Goal: Transaction & Acquisition: Subscribe to service/newsletter

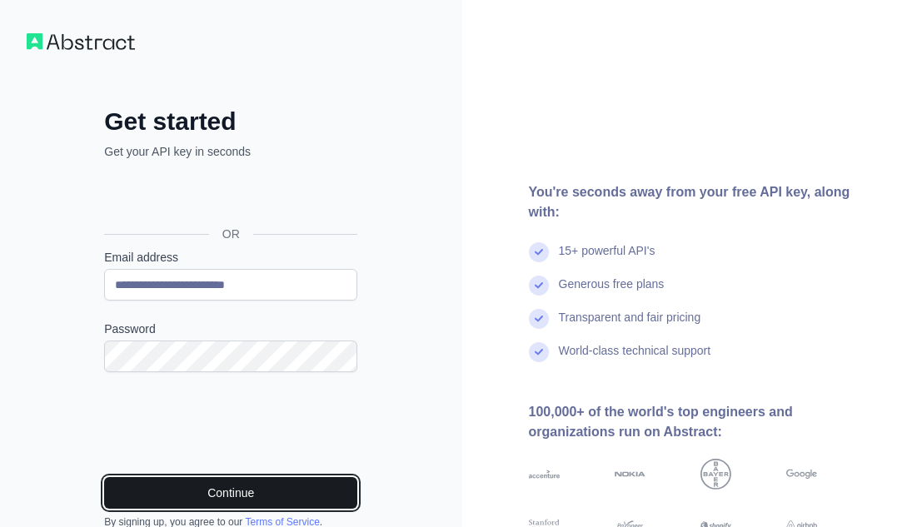
click at [183, 492] on button "Continue" at bounding box center [230, 493] width 253 height 32
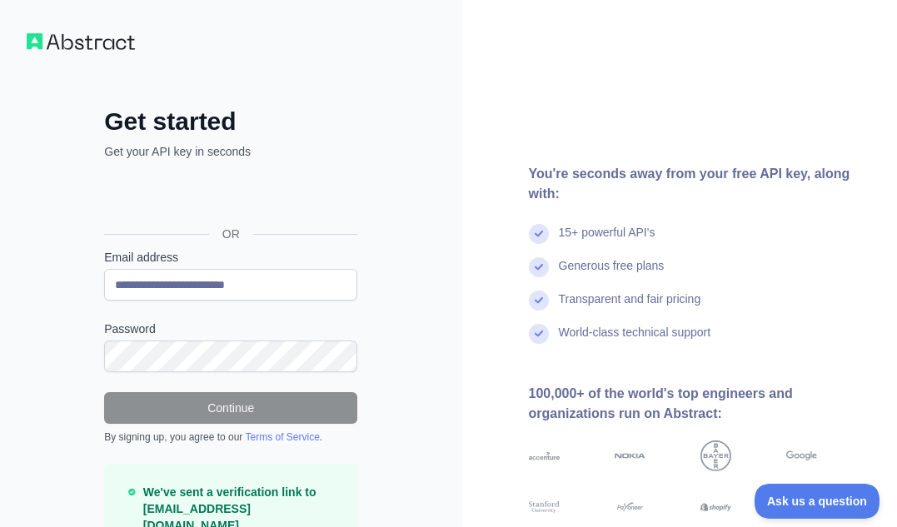
click at [879, 38] on div "You're seconds away from your free API key, along with: 15+ powerful API's Gene…" at bounding box center [680, 323] width 436 height 647
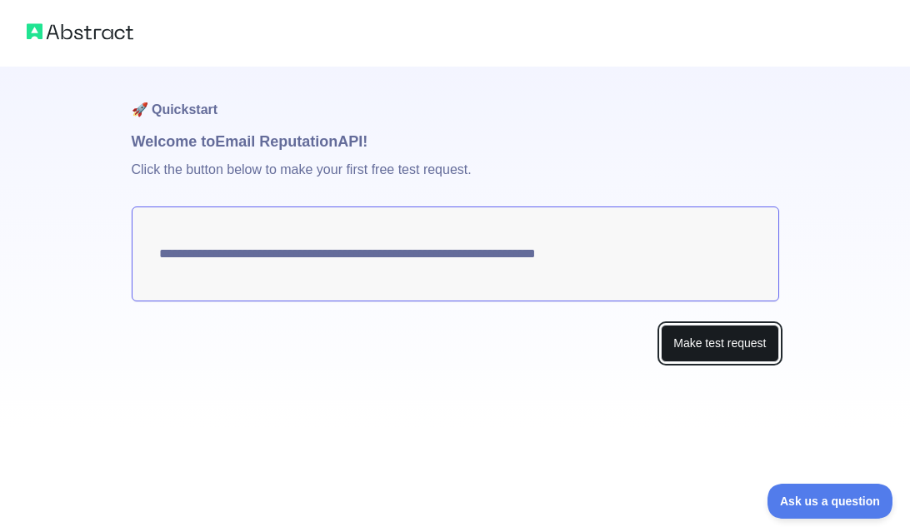
click at [694, 345] on button "Make test request" at bounding box center [719, 343] width 117 height 37
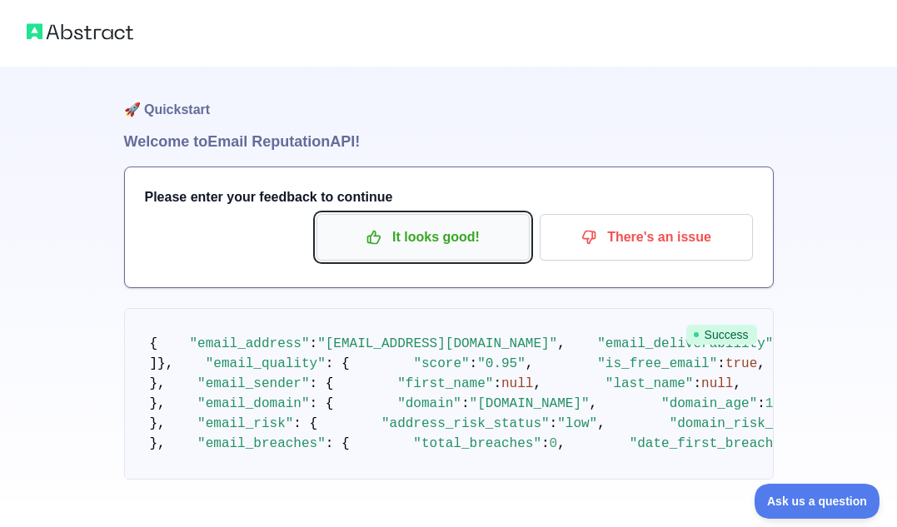
click at [436, 232] on p "It looks good!" at bounding box center [423, 237] width 188 height 28
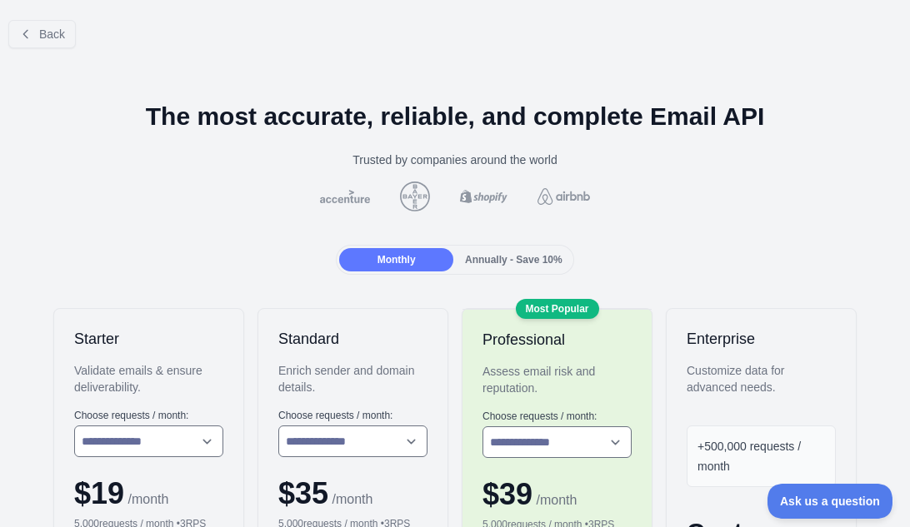
click at [464, 252] on div "Annually - Save 10%" at bounding box center [514, 259] width 114 height 23
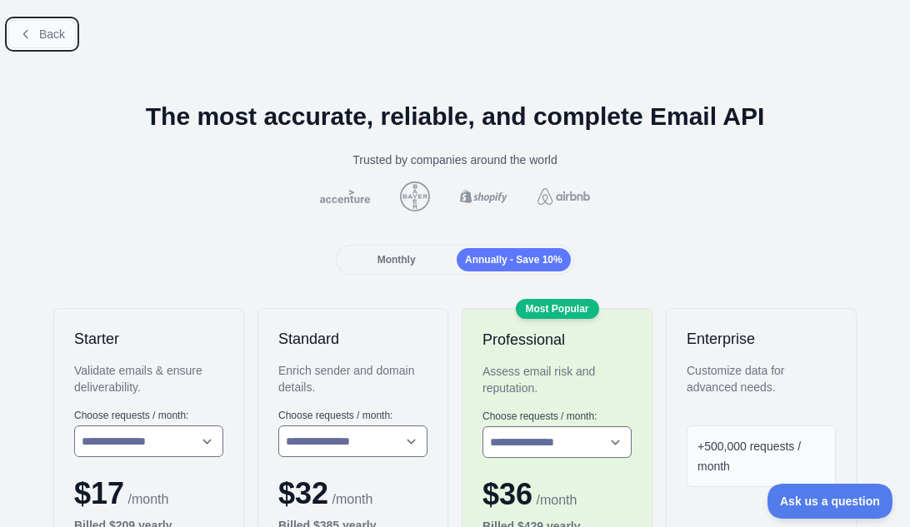
click at [34, 28] on button "Back" at bounding box center [41, 34] width 67 height 28
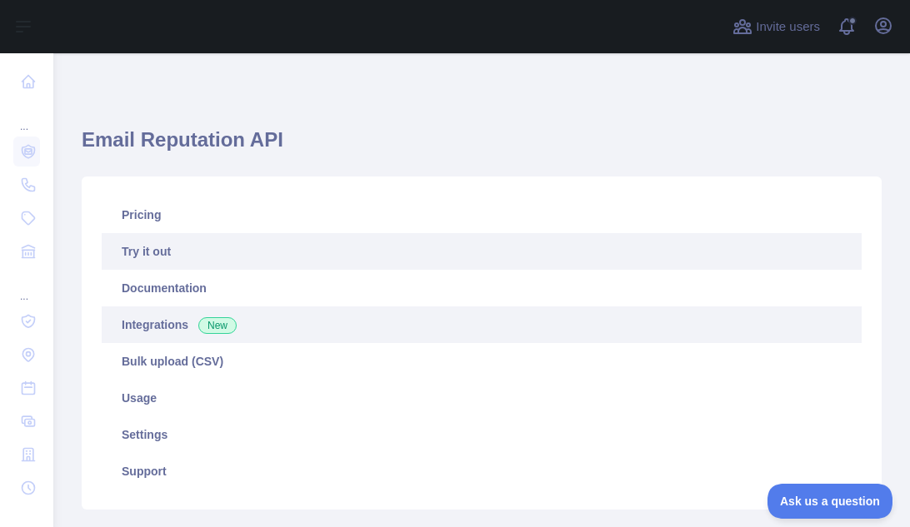
click at [198, 329] on span "New" at bounding box center [217, 325] width 38 height 17
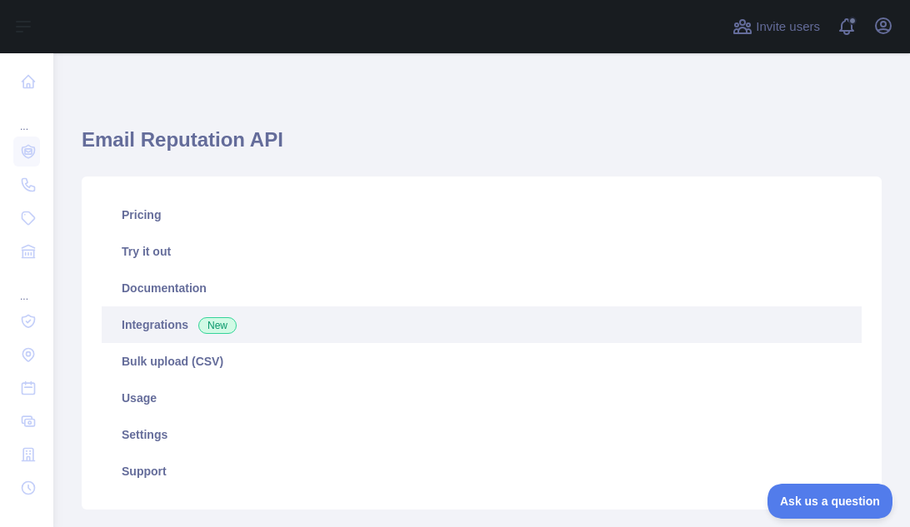
click at [151, 332] on link "Integrations New" at bounding box center [482, 325] width 760 height 37
click at [151, 320] on link "Integrations New" at bounding box center [482, 325] width 760 height 37
click at [214, 320] on span "New" at bounding box center [217, 325] width 38 height 17
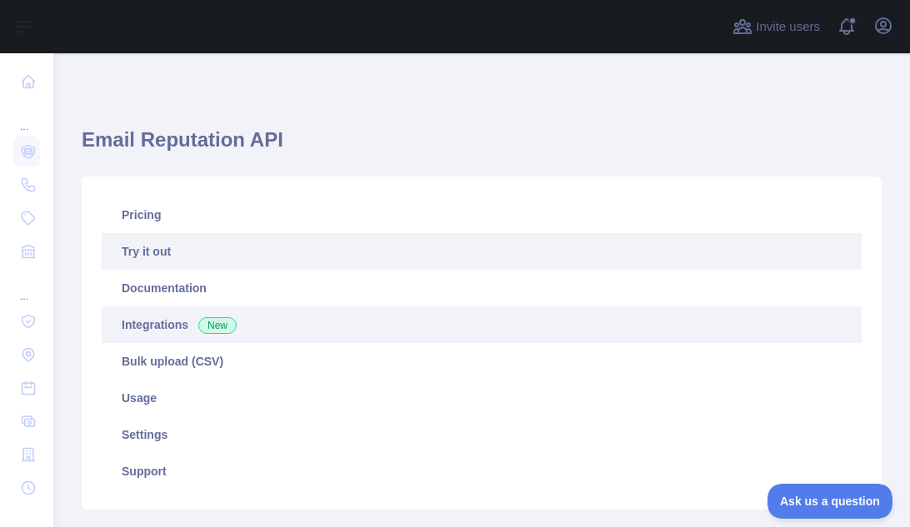
click at [151, 255] on link "Try it out" at bounding box center [482, 251] width 760 height 37
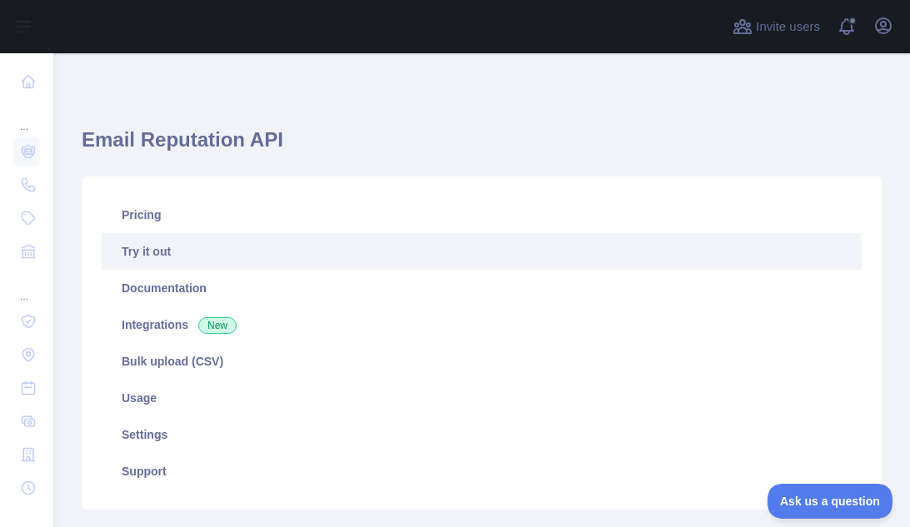
click at [151, 255] on link "Try it out" at bounding box center [482, 251] width 760 height 37
click at [148, 256] on link "Try it out" at bounding box center [482, 251] width 760 height 37
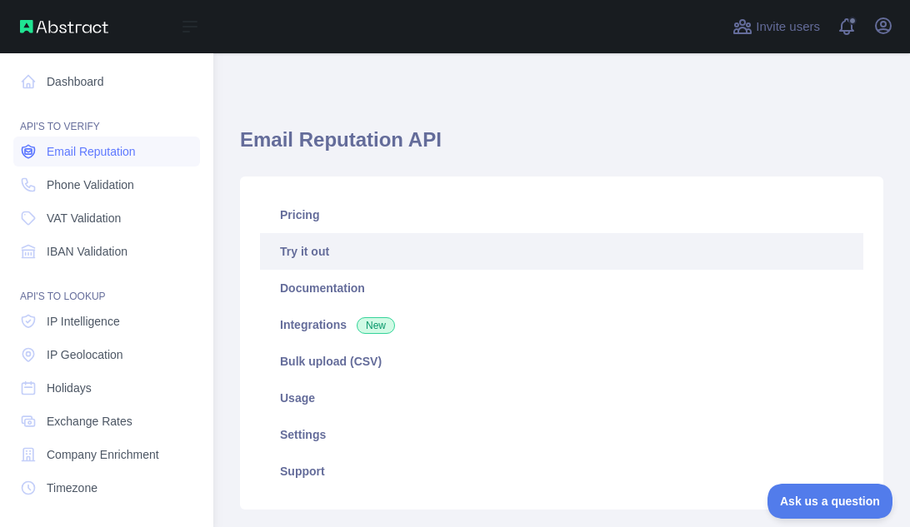
click at [96, 150] on span "Email Reputation" at bounding box center [91, 151] width 89 height 17
click at [92, 179] on span "Phone Validation" at bounding box center [90, 185] width 87 height 17
click at [88, 159] on span "Email Reputation" at bounding box center [91, 151] width 89 height 17
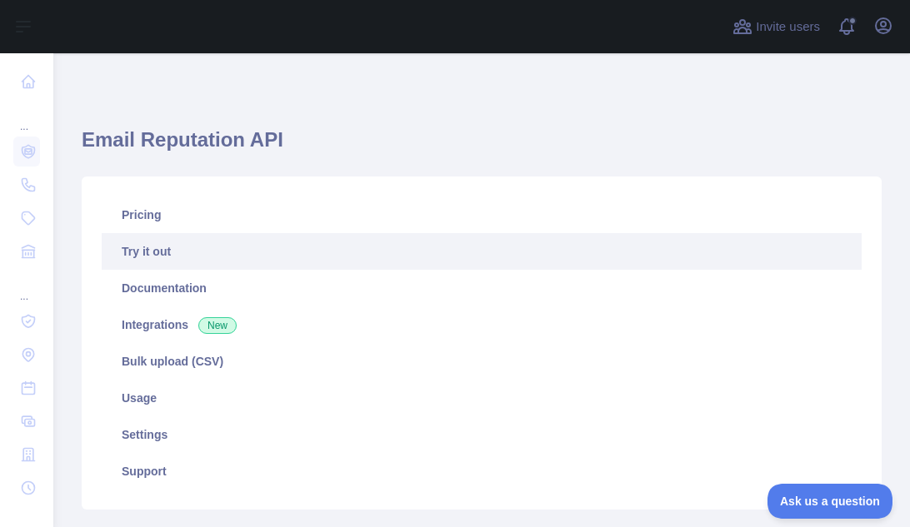
click at [160, 251] on link "Try it out" at bounding box center [482, 251] width 760 height 37
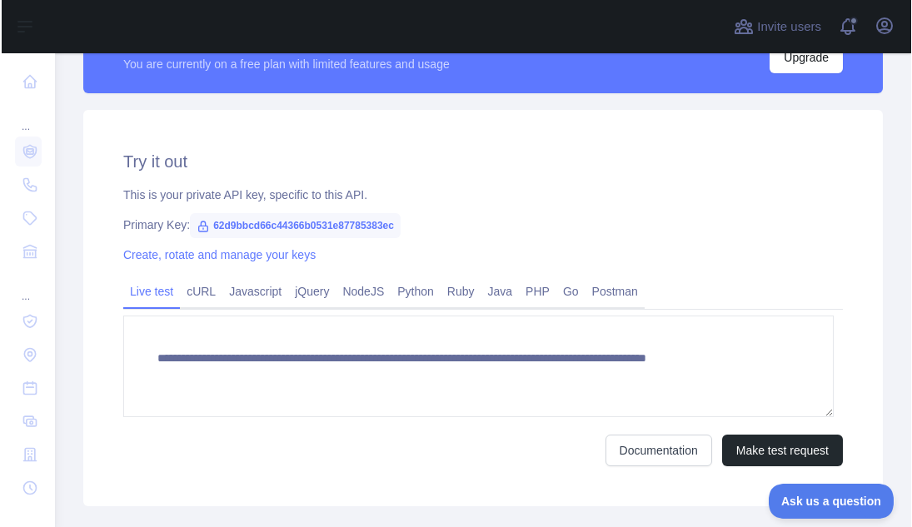
scroll to position [523, 0]
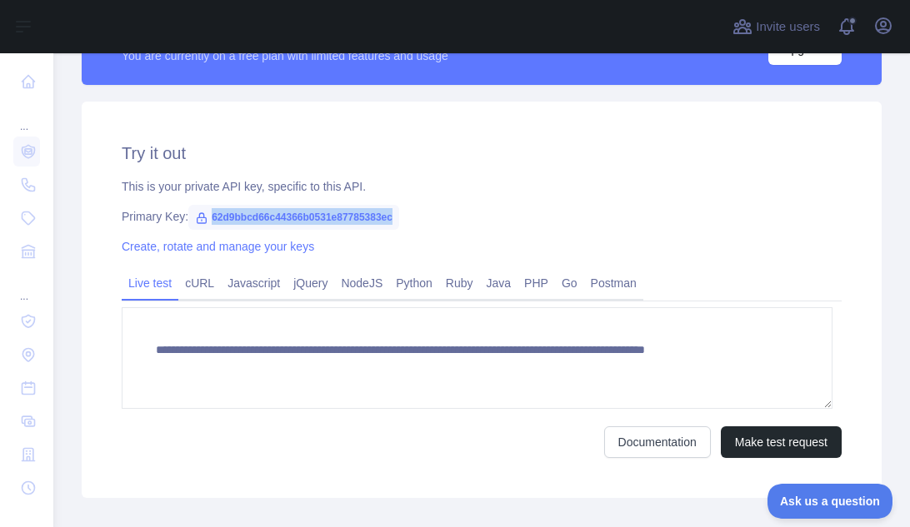
drag, startPoint x: 387, startPoint y: 215, endPoint x: 207, endPoint y: 212, distance: 180.8
click at [207, 212] on span "62d9bbcd66c44366b0531e87785383ec" at bounding box center [293, 217] width 211 height 25
copy span "62d9bbcd66c44366b0531e87785383ec"
click at [829, 208] on div "Primary Key: 62d9bbcd66c44366b0531e87785383ec" at bounding box center [482, 216] width 720 height 17
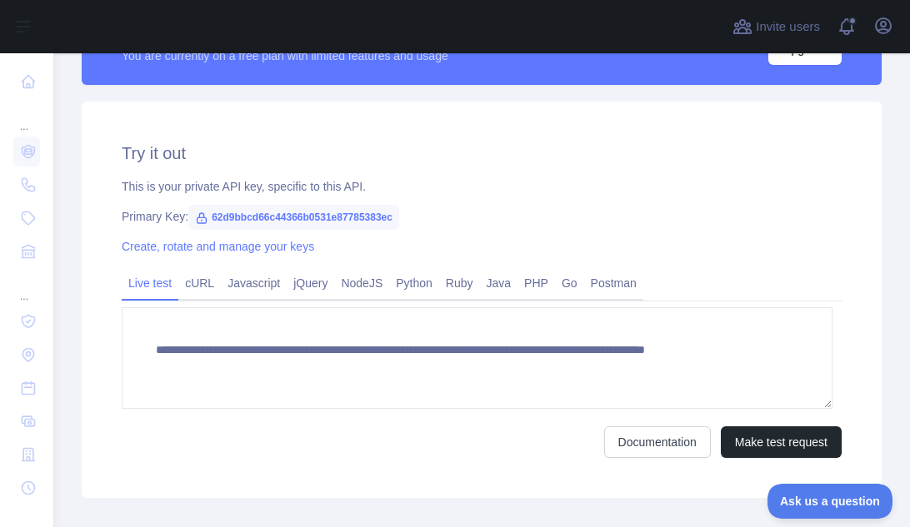
click at [426, 214] on div "Primary Key: 62d9bbcd66c44366b0531e87785383ec" at bounding box center [482, 216] width 720 height 17
drag, startPoint x: 397, startPoint y: 215, endPoint x: 207, endPoint y: 214, distance: 190.8
click at [207, 214] on div "Primary Key: 62d9bbcd66c44366b0531e87785383ec" at bounding box center [482, 216] width 720 height 17
copy span "62d9bbcd66c44366b0531e87785383ec"
click at [780, 184] on div "This is your private API key, specific to this API." at bounding box center [482, 186] width 720 height 17
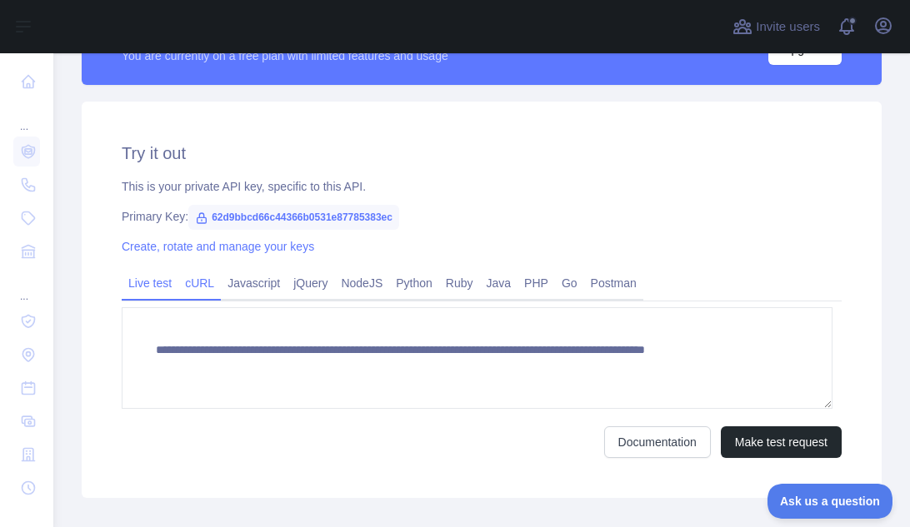
click at [204, 290] on link "cURL" at bounding box center [199, 283] width 42 height 27
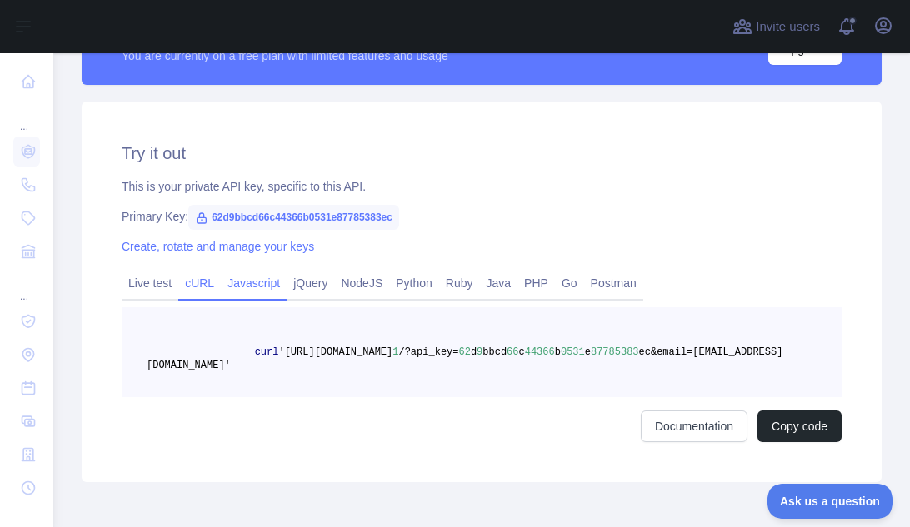
click at [242, 287] on link "Javascript" at bounding box center [254, 283] width 66 height 27
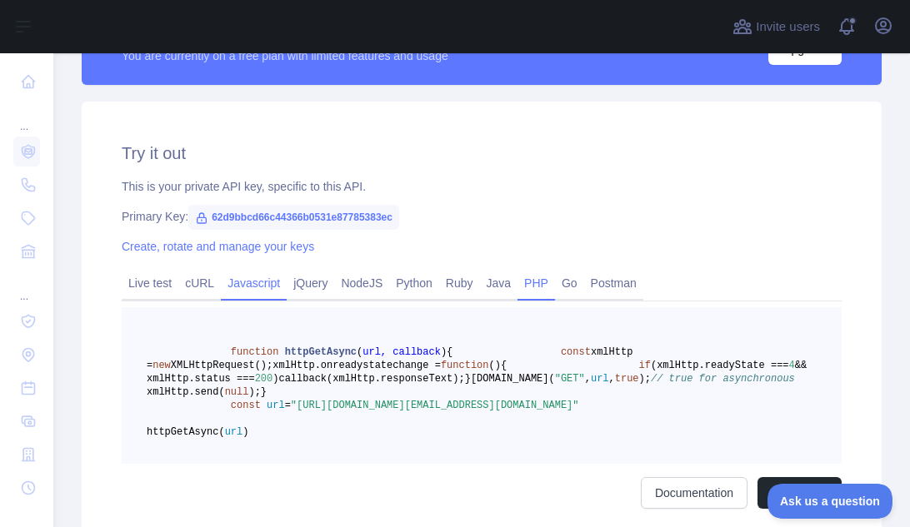
click at [526, 291] on link "PHP" at bounding box center [535, 283] width 37 height 27
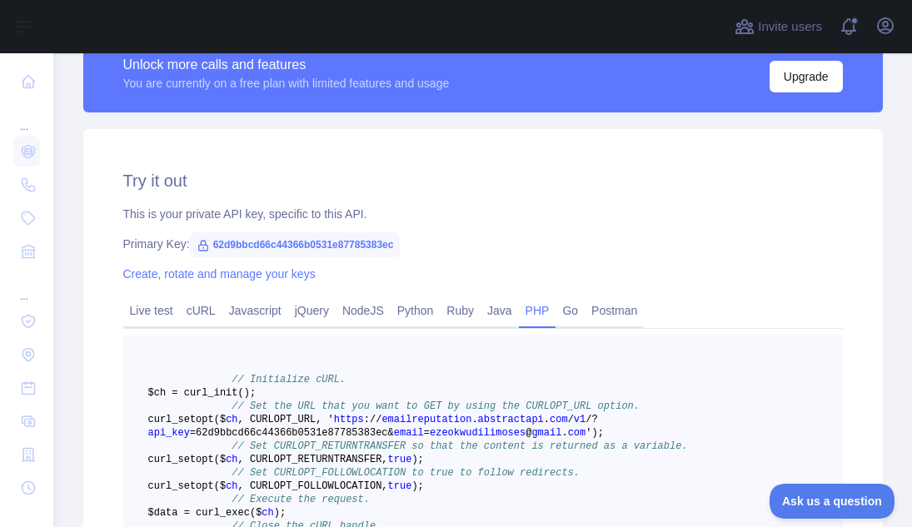
scroll to position [498, 0]
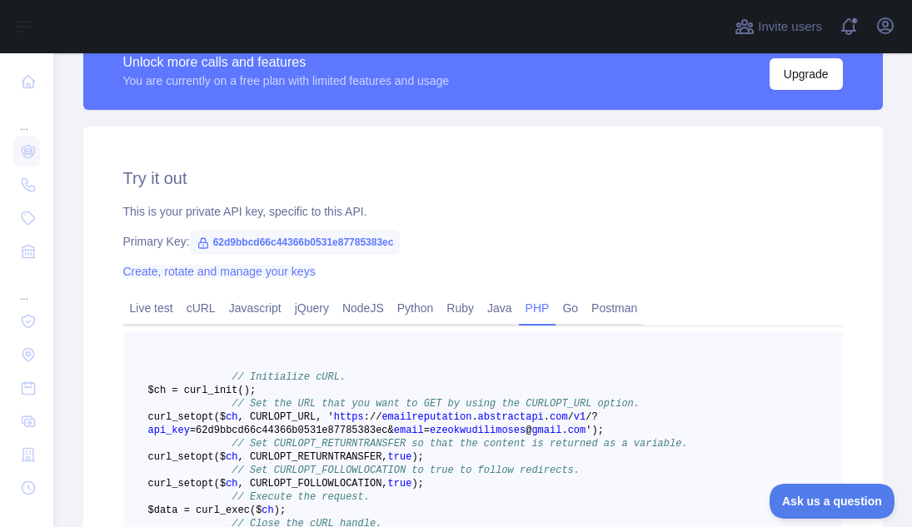
click at [191, 276] on link "Create, rotate and manage your keys" at bounding box center [219, 271] width 192 height 13
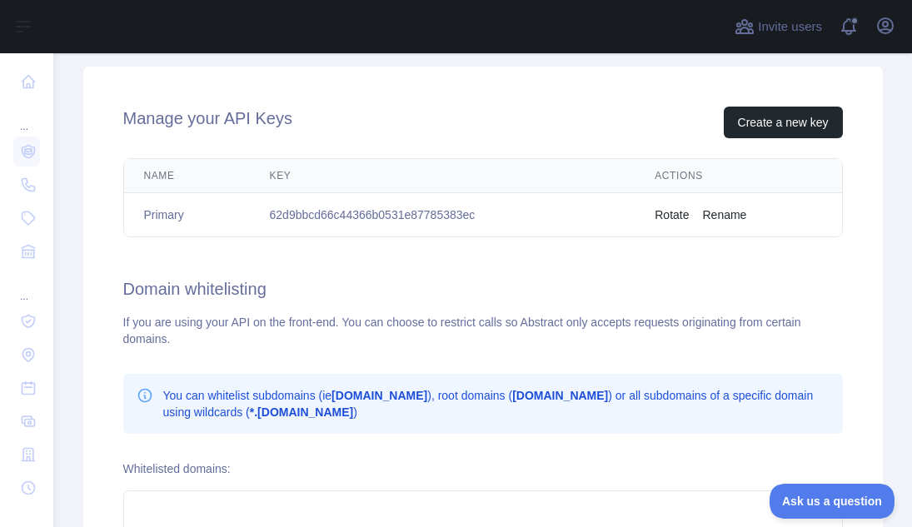
scroll to position [498, 0]
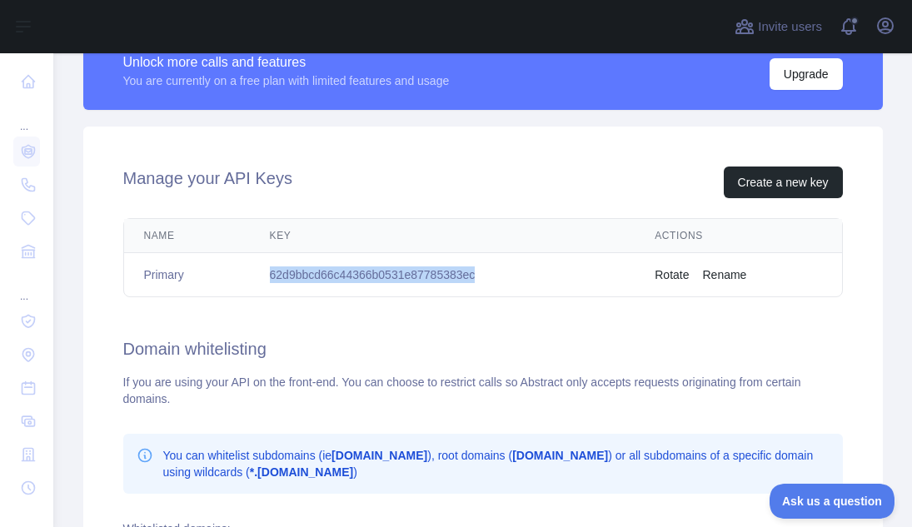
drag, startPoint x: 472, startPoint y: 273, endPoint x: 264, endPoint y: 252, distance: 208.5
click at [264, 253] on td "62d9bbcd66c44366b0531e87785383ec" at bounding box center [443, 275] width 386 height 44
click at [780, 185] on button "Create a new key" at bounding box center [783, 183] width 119 height 32
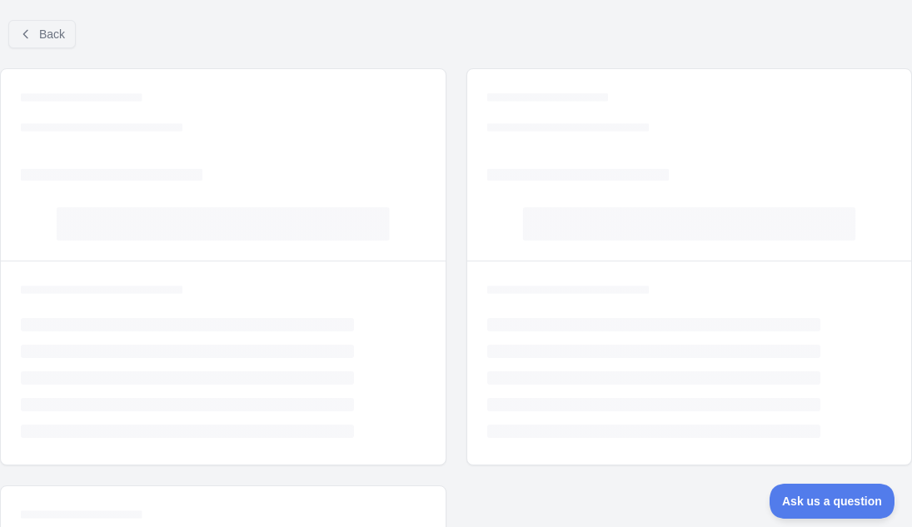
scroll to position [301, 0]
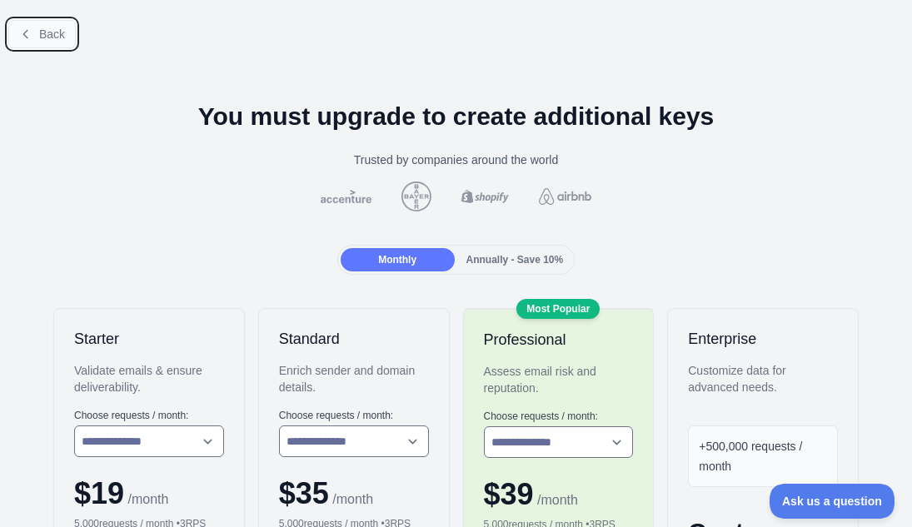
click at [38, 38] on button "Back" at bounding box center [41, 34] width 67 height 28
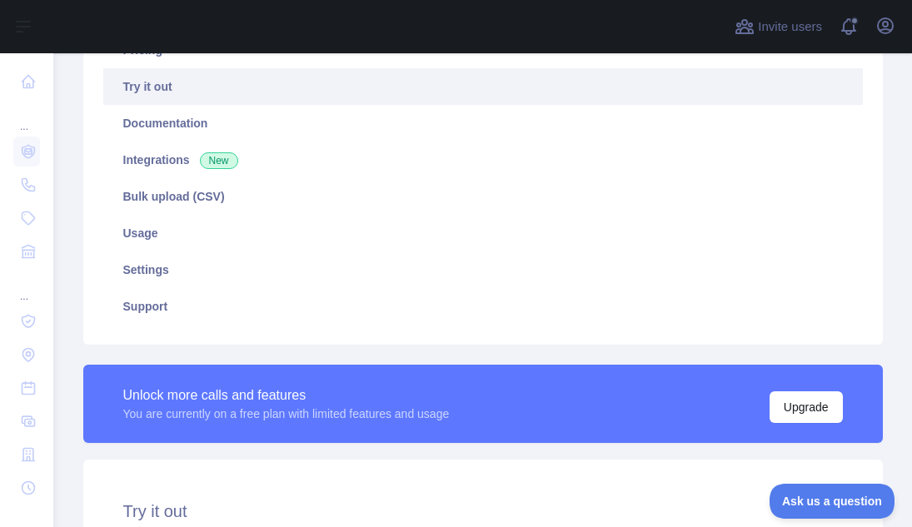
scroll to position [167, 0]
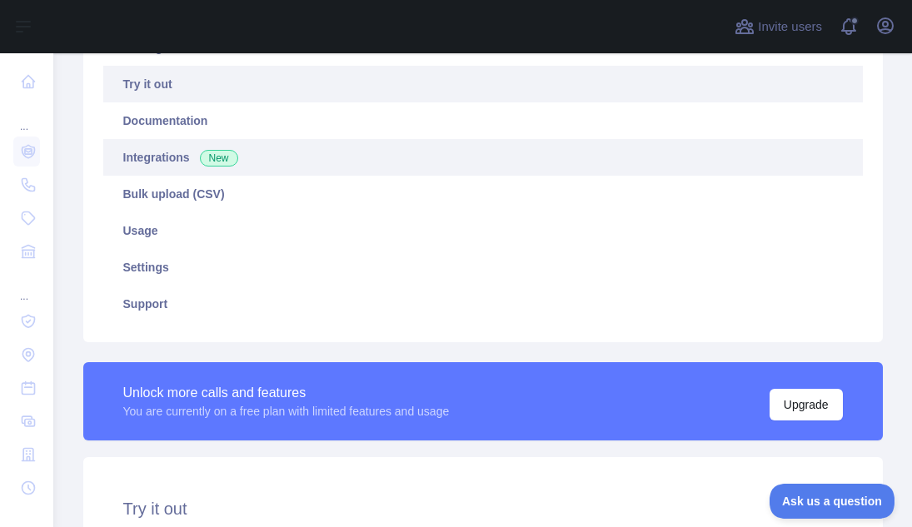
click at [202, 157] on span "New" at bounding box center [219, 158] width 38 height 17
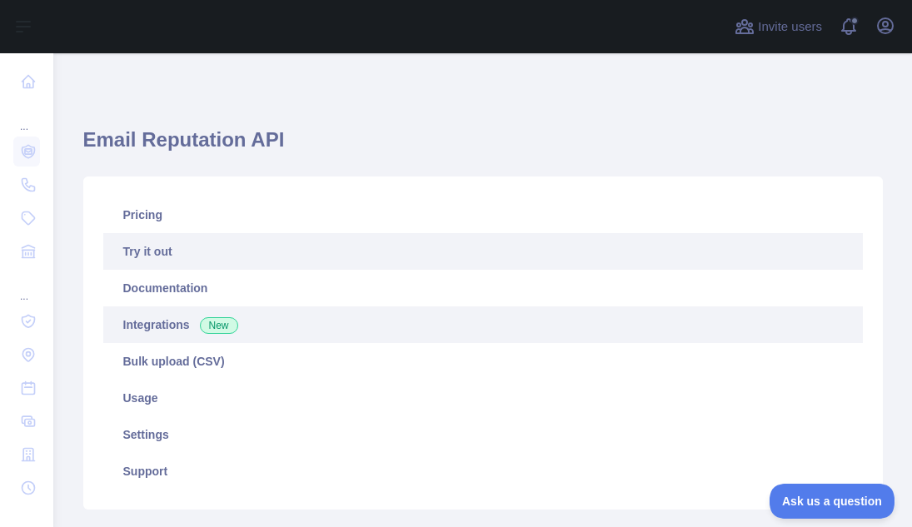
click at [140, 266] on link "Try it out" at bounding box center [483, 251] width 760 height 37
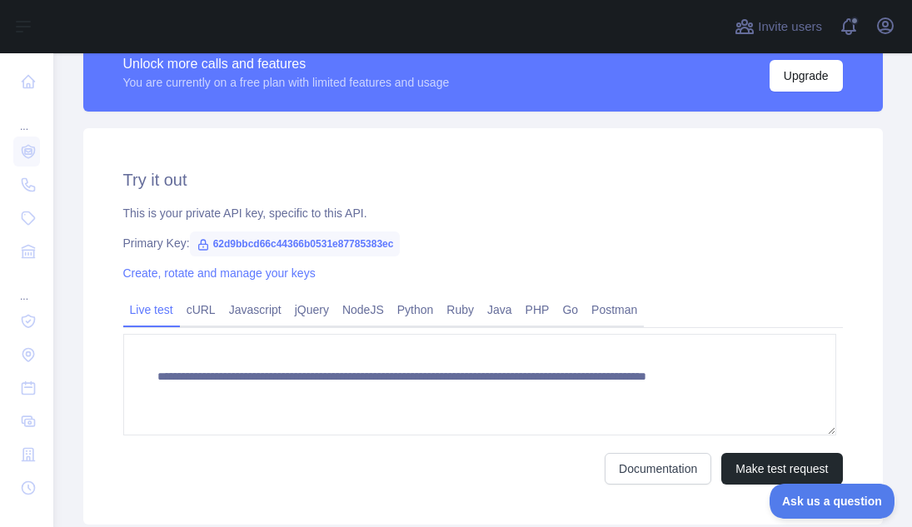
scroll to position [498, 0]
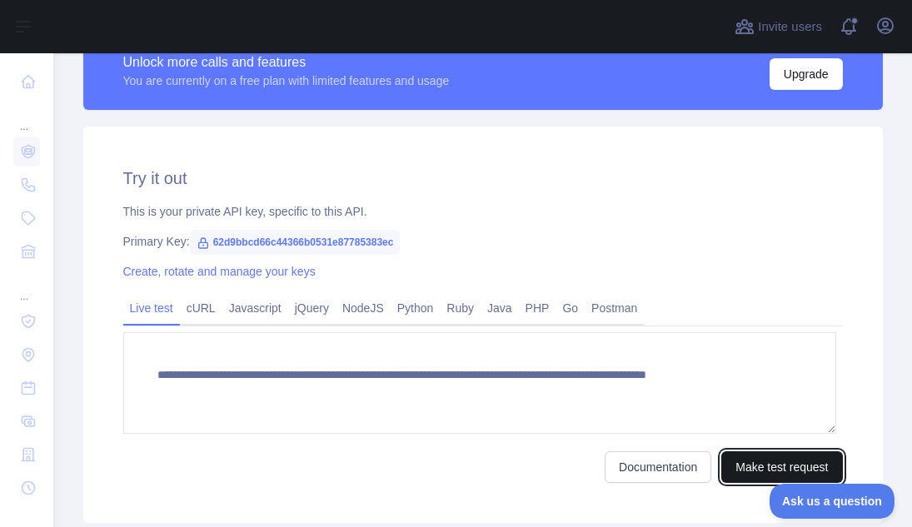
click at [730, 468] on button "Make test request" at bounding box center [782, 468] width 121 height 32
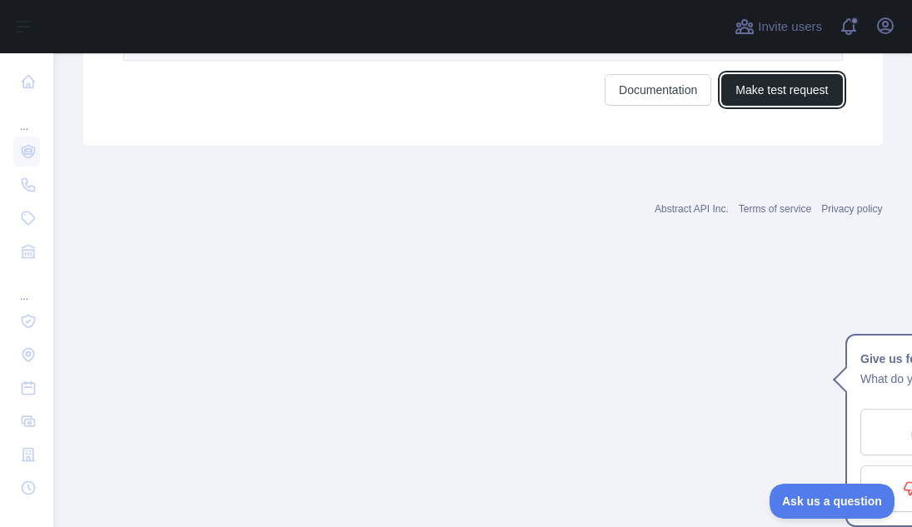
scroll to position [1501, 0]
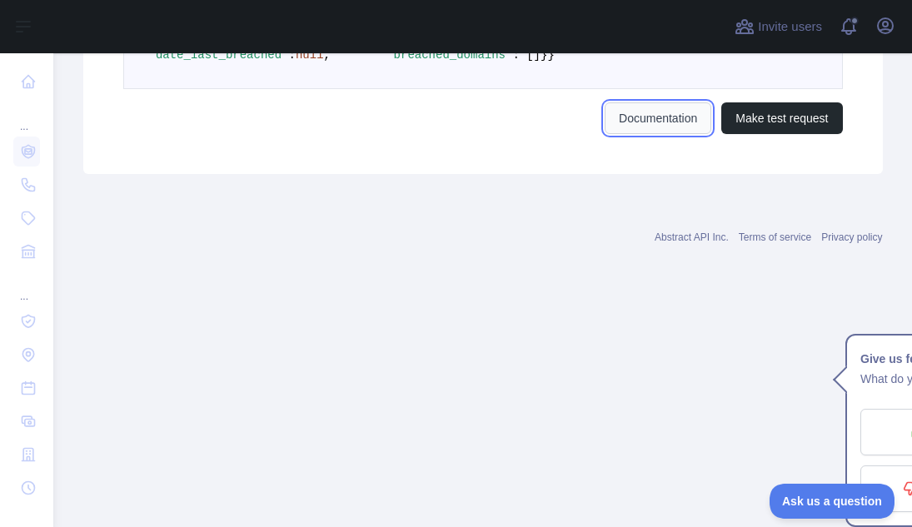
click at [672, 134] on link "Documentation" at bounding box center [658, 118] width 107 height 32
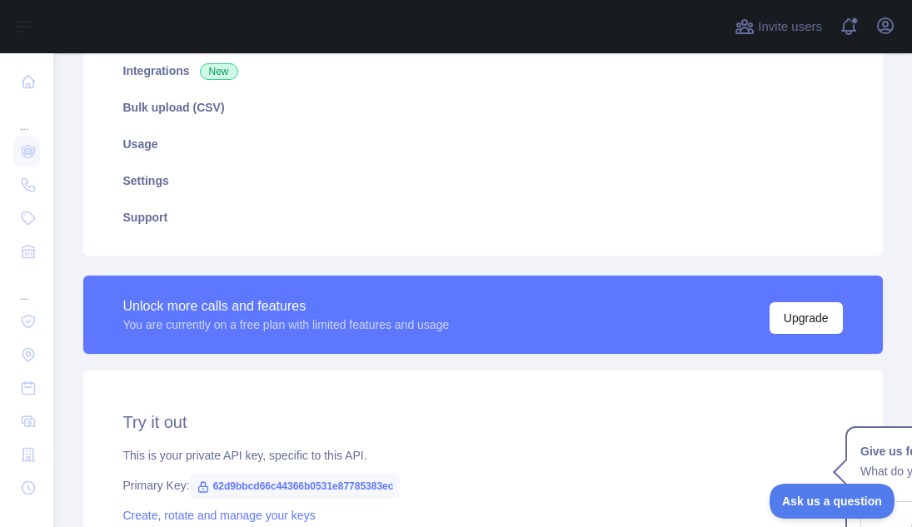
scroll to position [363, 0]
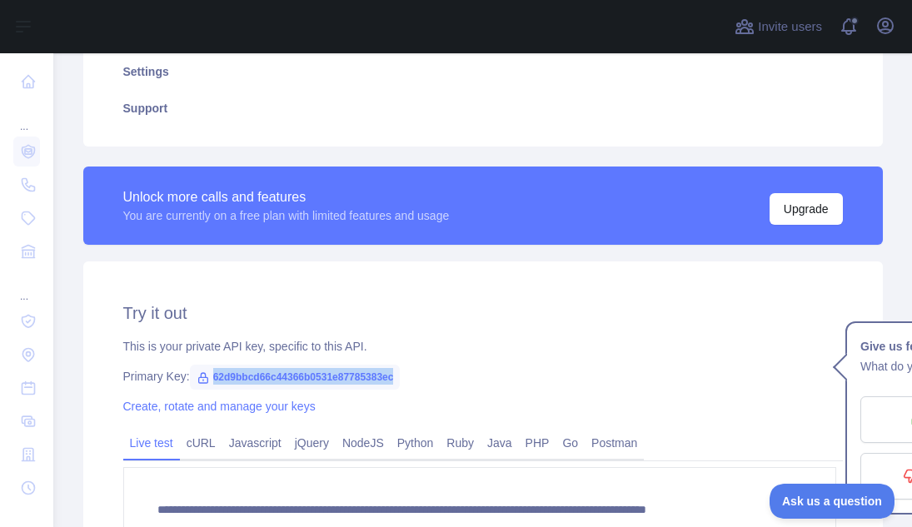
drag, startPoint x: 417, startPoint y: 380, endPoint x: 205, endPoint y: 377, distance: 211.7
click at [205, 377] on div "Primary Key: 62d9bbcd66c44366b0531e87785383ec" at bounding box center [483, 376] width 720 height 17
copy span "62d9bbcd66c44366b0531e87785383ec"
